Goal: Navigation & Orientation: Find specific page/section

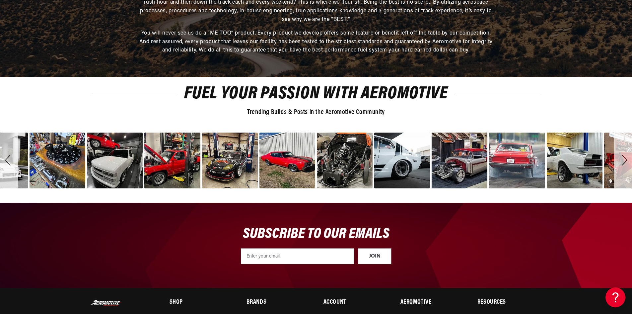
scroll to position [2316, 0]
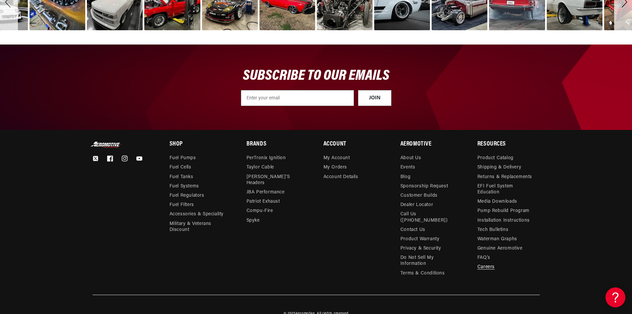
click at [494, 262] on link "Careers" at bounding box center [486, 266] width 17 height 9
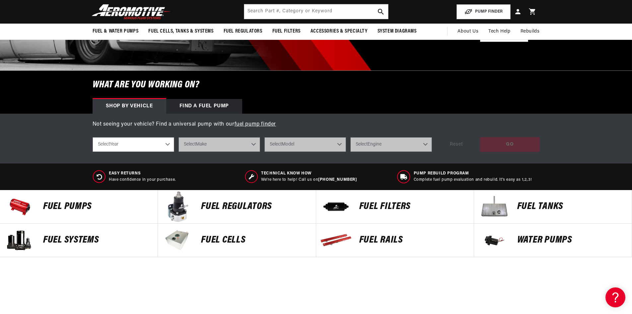
scroll to position [0, 0]
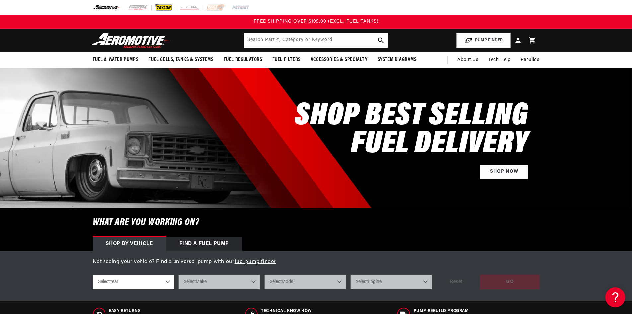
click at [158, 9] on img at bounding box center [164, 7] width 18 height 7
click at [136, 9] on img at bounding box center [137, 7] width 21 height 7
